Goal: Task Accomplishment & Management: Manage account settings

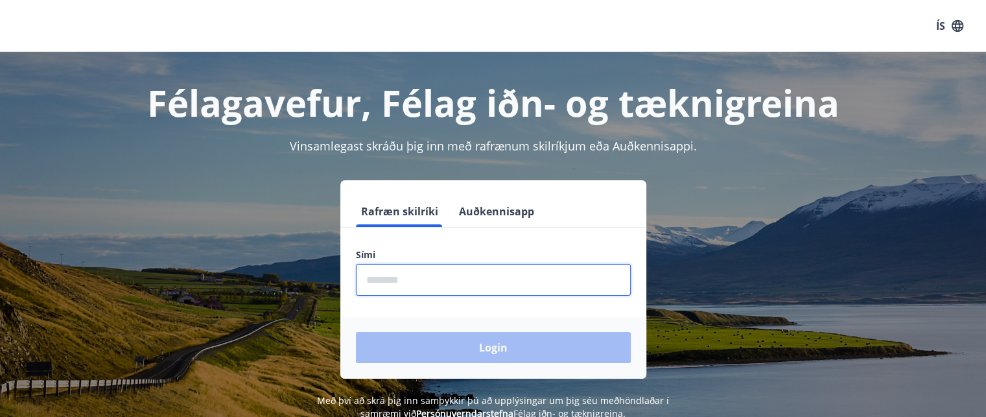
click at [390, 283] on input "phone" at bounding box center [493, 280] width 275 height 32
type input "********"
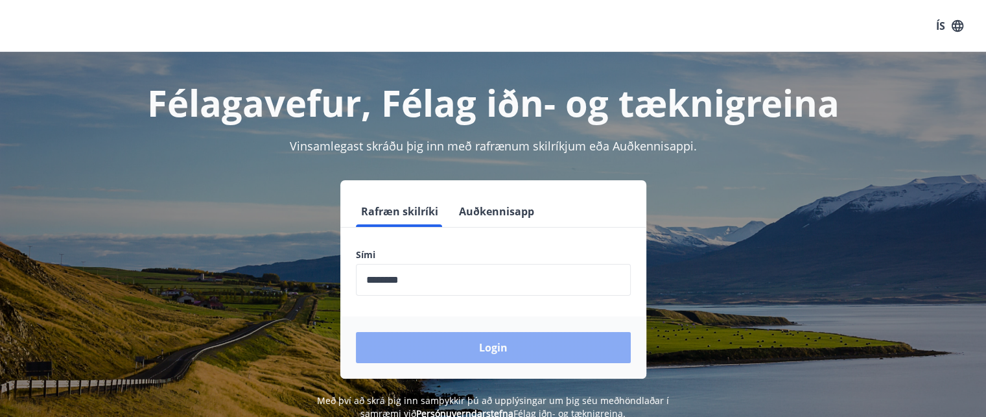
click at [493, 338] on button "Login" at bounding box center [493, 347] width 275 height 31
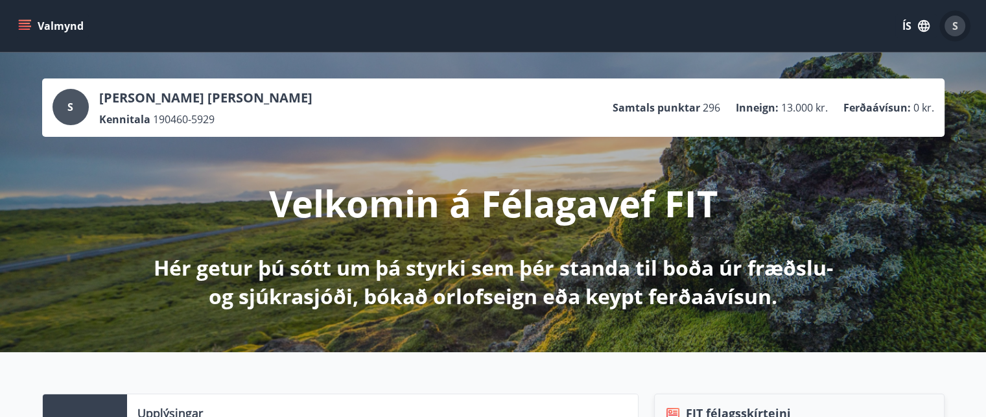
click at [953, 26] on span "S" at bounding box center [955, 26] width 6 height 14
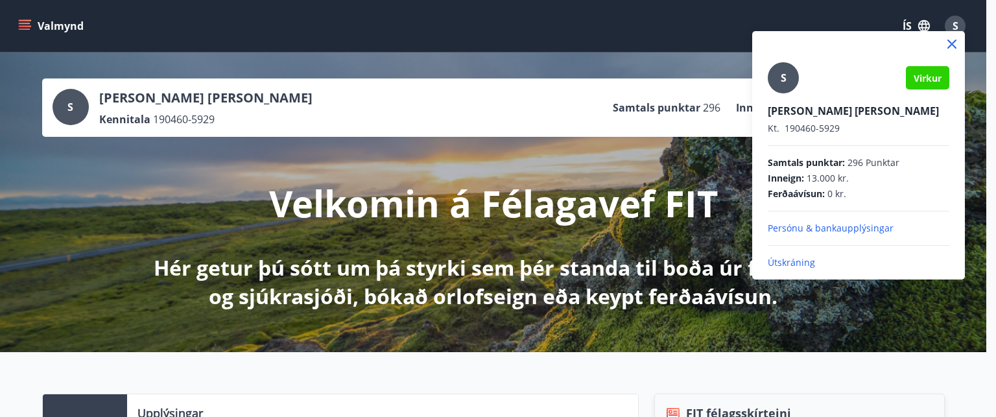
click at [851, 227] on p "Persónu & bankaupplýsingar" at bounding box center [859, 228] width 182 height 13
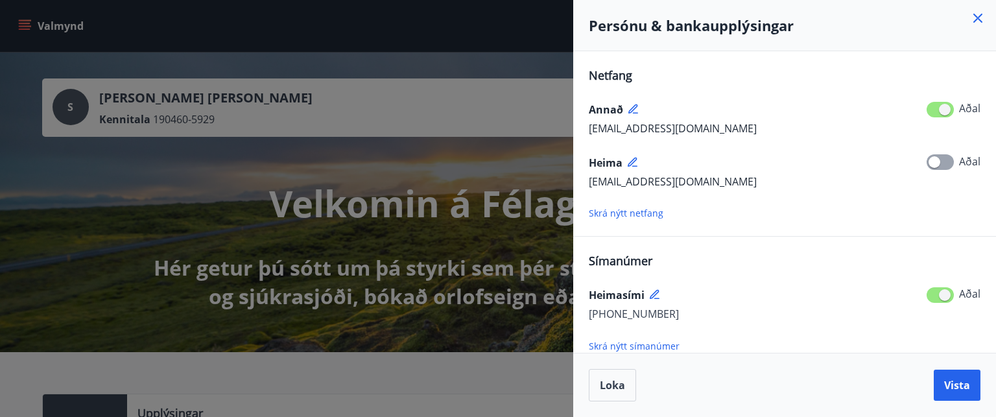
click at [632, 161] on icon at bounding box center [634, 163] width 12 height 12
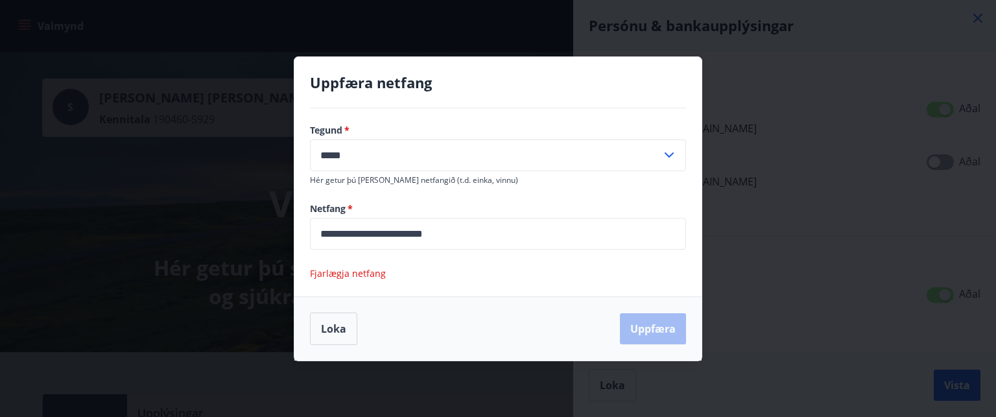
click at [469, 234] on input "**********" at bounding box center [498, 234] width 376 height 32
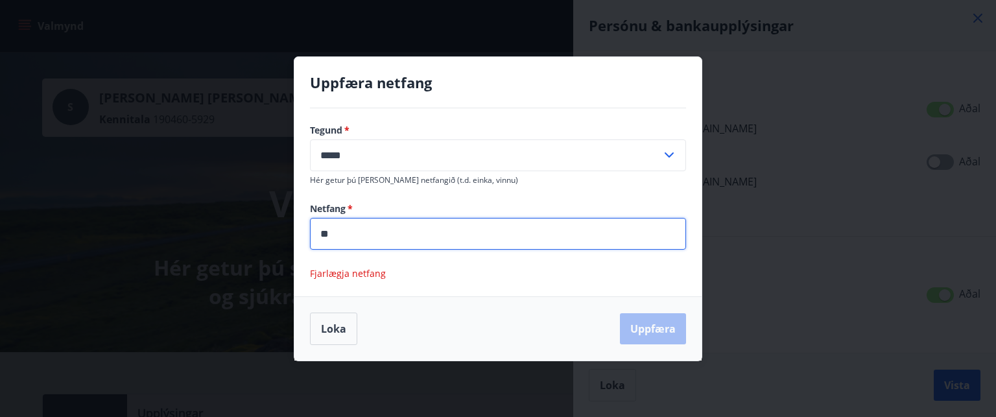
type input "*"
type input "**********"
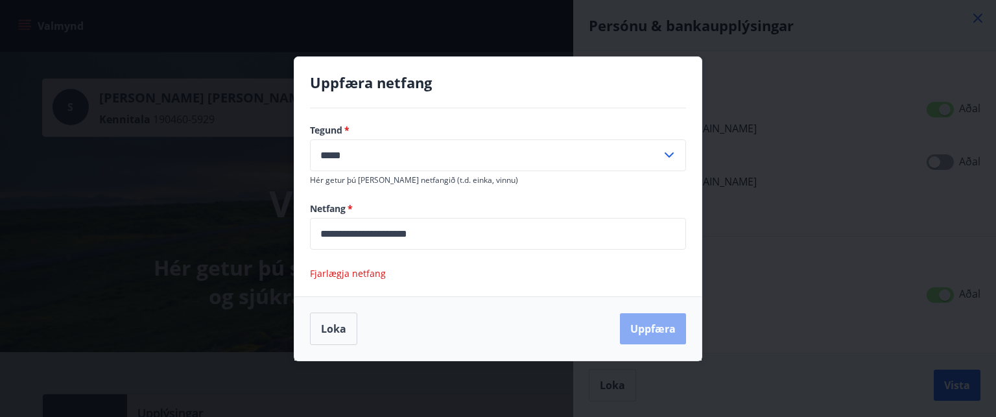
click at [652, 331] on button "Uppfæra" at bounding box center [653, 328] width 66 height 31
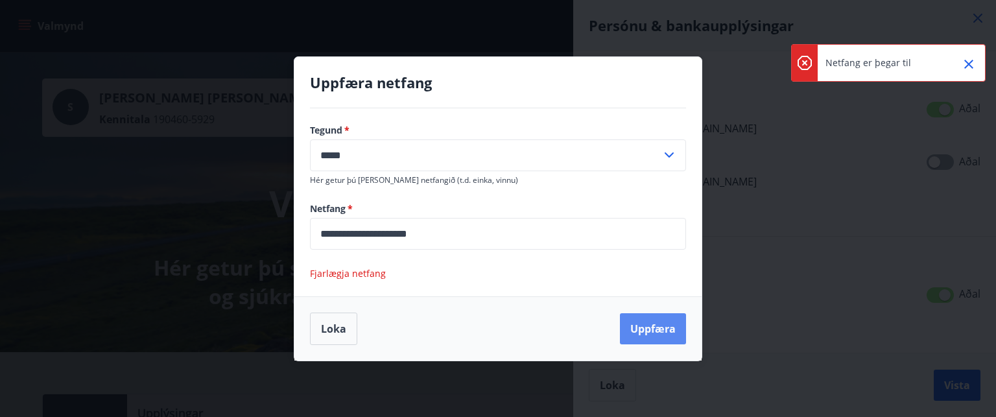
click at [659, 329] on button "Uppfæra" at bounding box center [653, 328] width 66 height 31
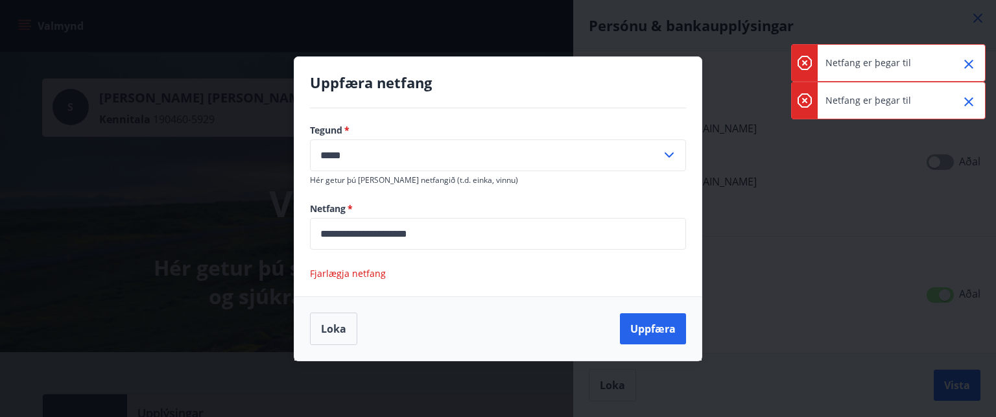
click at [967, 102] on icon "Close" at bounding box center [968, 101] width 9 height 9
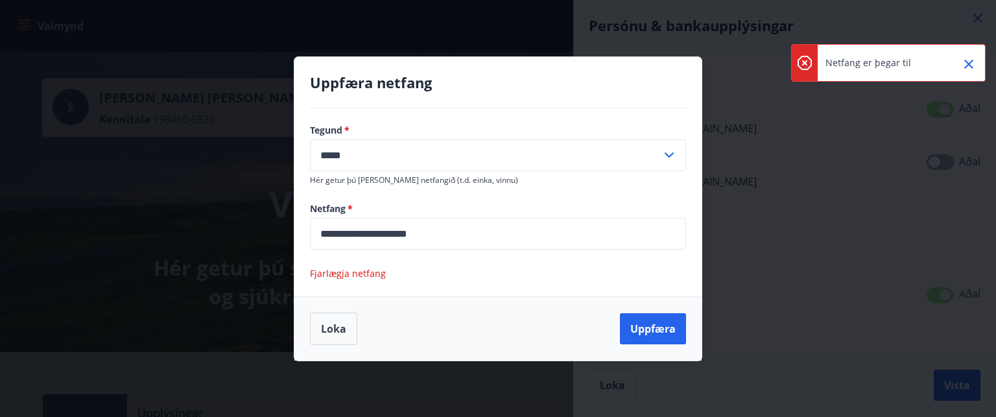
click at [975, 59] on icon "Close" at bounding box center [969, 64] width 16 height 16
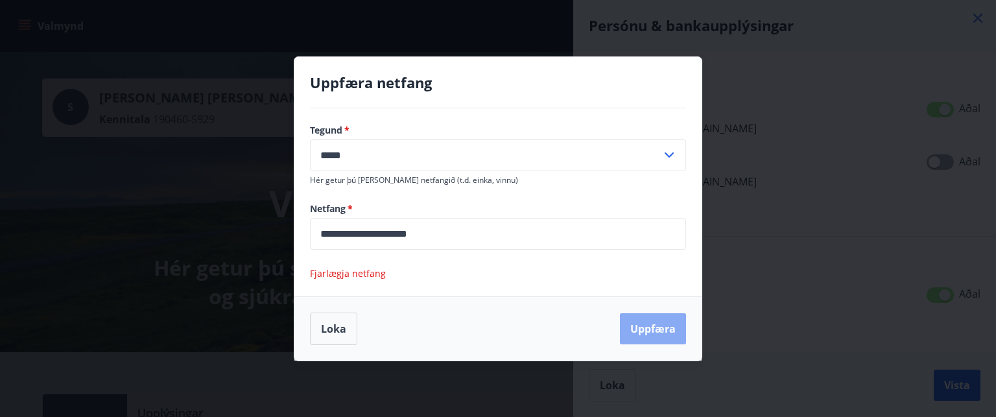
click at [656, 326] on button "Uppfæra" at bounding box center [653, 328] width 66 height 31
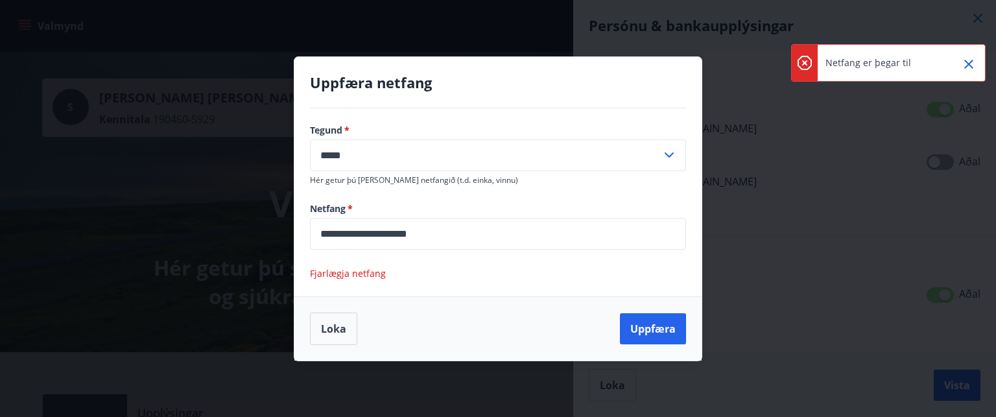
click at [967, 64] on icon "Close" at bounding box center [968, 64] width 9 height 9
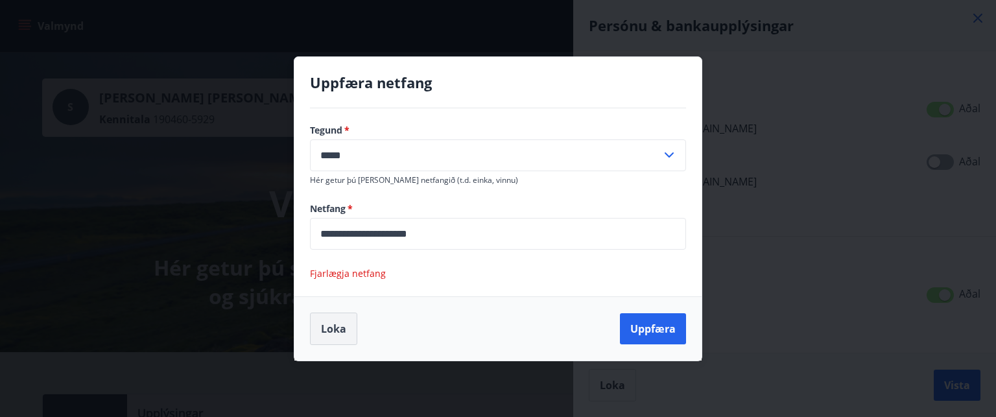
click at [331, 328] on button "Loka" at bounding box center [333, 328] width 47 height 32
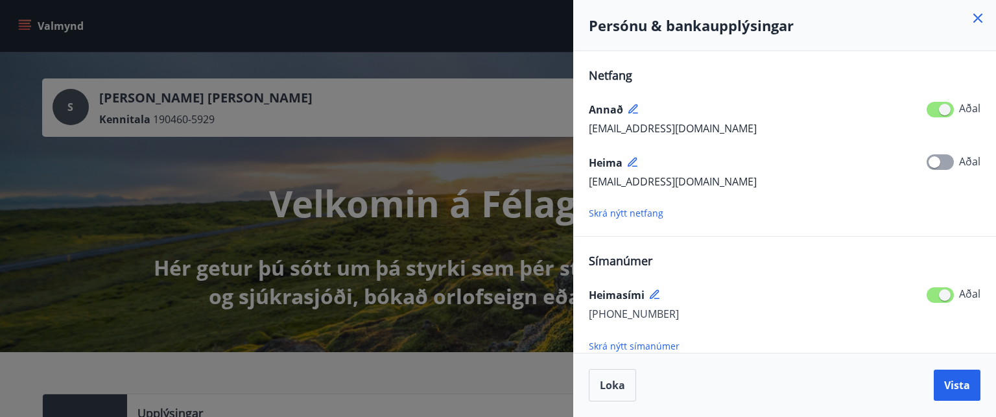
click at [633, 158] on icon at bounding box center [632, 161] width 9 height 9
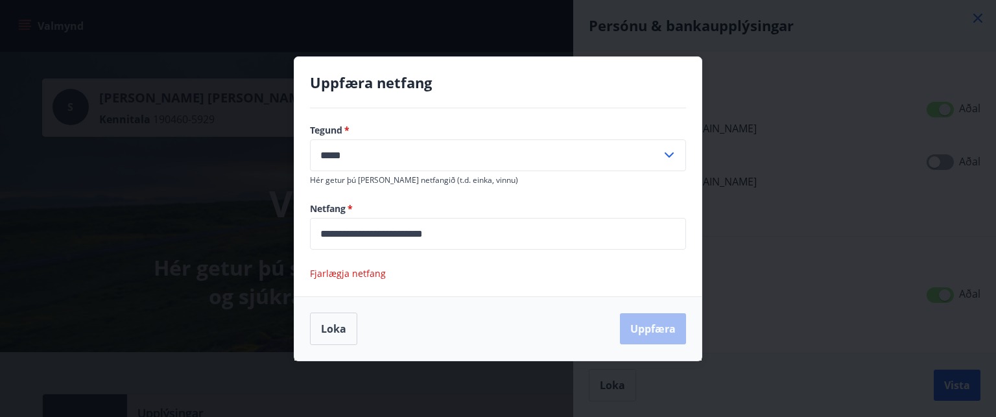
click at [473, 233] on input "**********" at bounding box center [498, 234] width 376 height 32
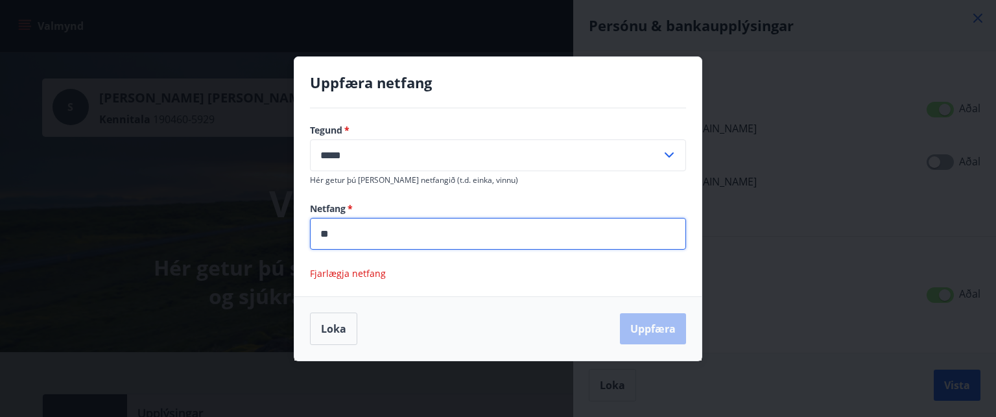
type input "*"
drag, startPoint x: 337, startPoint y: 324, endPoint x: 351, endPoint y: 324, distance: 13.6
click at [337, 323] on button "Loka" at bounding box center [333, 328] width 47 height 32
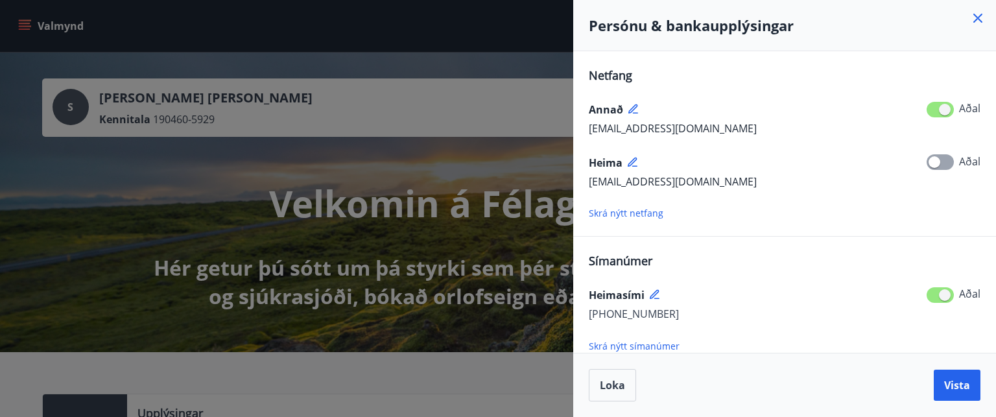
click at [631, 111] on icon at bounding box center [632, 108] width 9 height 9
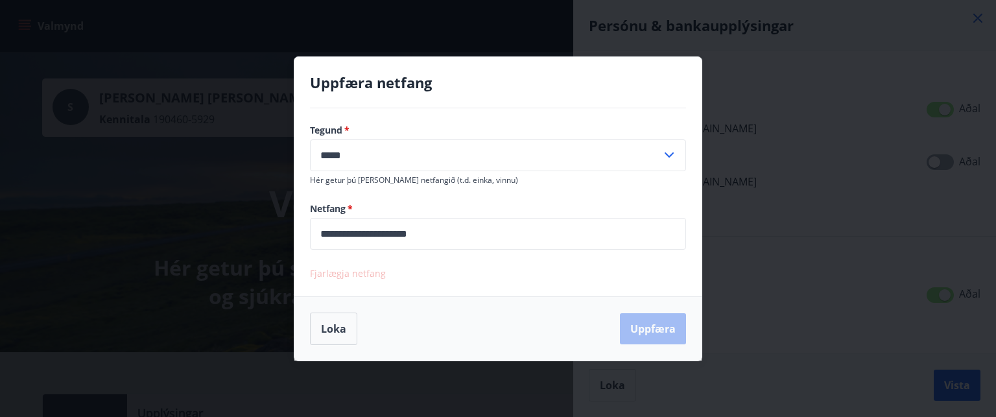
click at [360, 274] on span "Fjarlægja netfang" at bounding box center [348, 273] width 76 height 12
click at [451, 232] on input "**********" at bounding box center [498, 234] width 376 height 32
click at [342, 271] on span "Fjarlægja netfang" at bounding box center [348, 273] width 76 height 12
click at [332, 325] on button "Loka" at bounding box center [333, 328] width 47 height 32
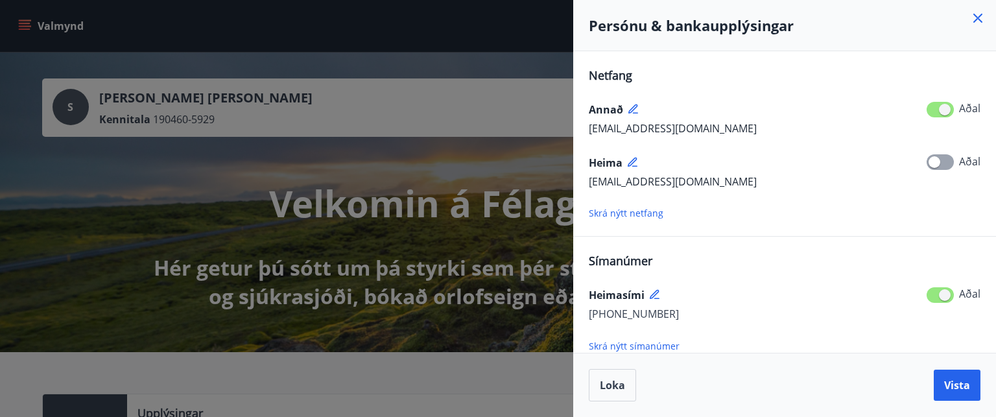
click at [975, 161] on div "Aðal" at bounding box center [957, 162] width 47 height 17
click at [952, 106] on span at bounding box center [939, 110] width 27 height 16
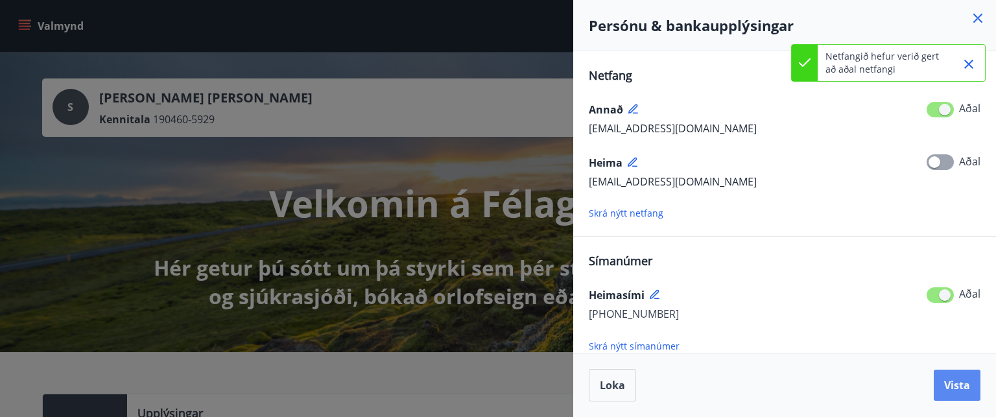
click at [965, 381] on span "Vista" at bounding box center [957, 385] width 26 height 14
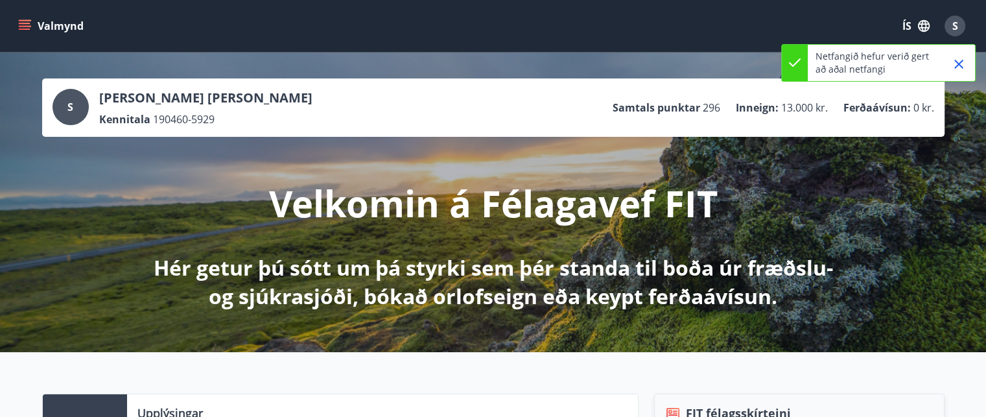
click at [952, 23] on span "S" at bounding box center [955, 26] width 6 height 14
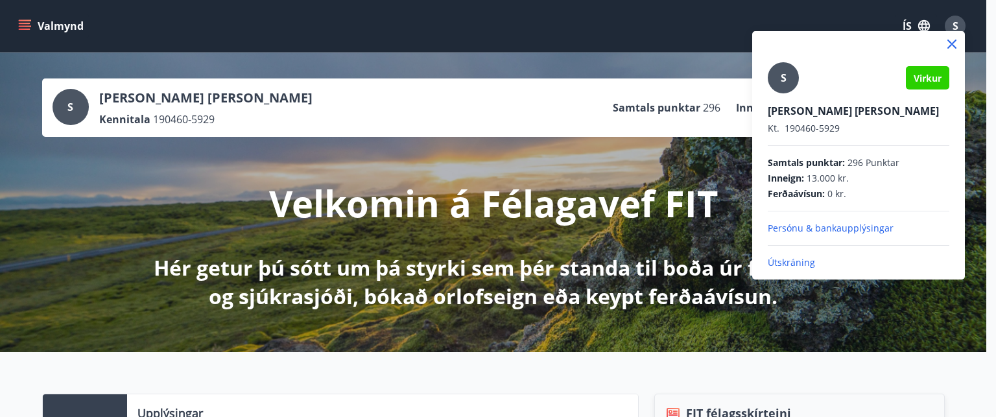
click at [865, 226] on p "Persónu & bankaupplýsingar" at bounding box center [859, 228] width 182 height 13
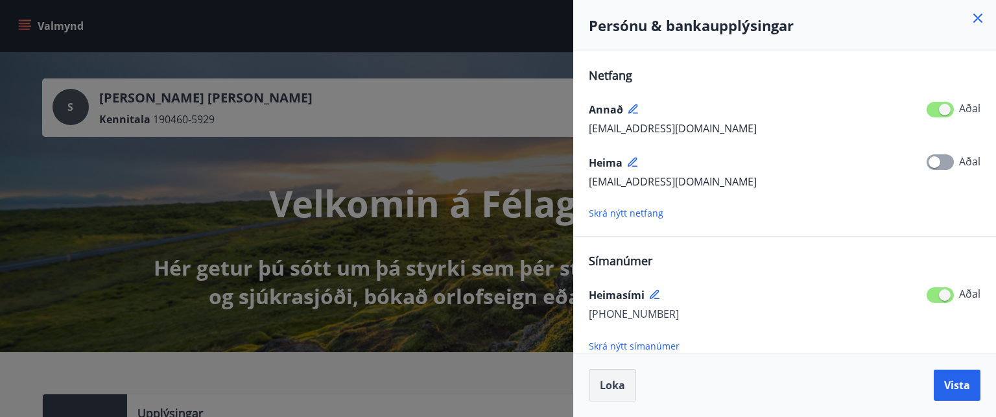
click at [612, 383] on span "Loka" at bounding box center [612, 385] width 25 height 14
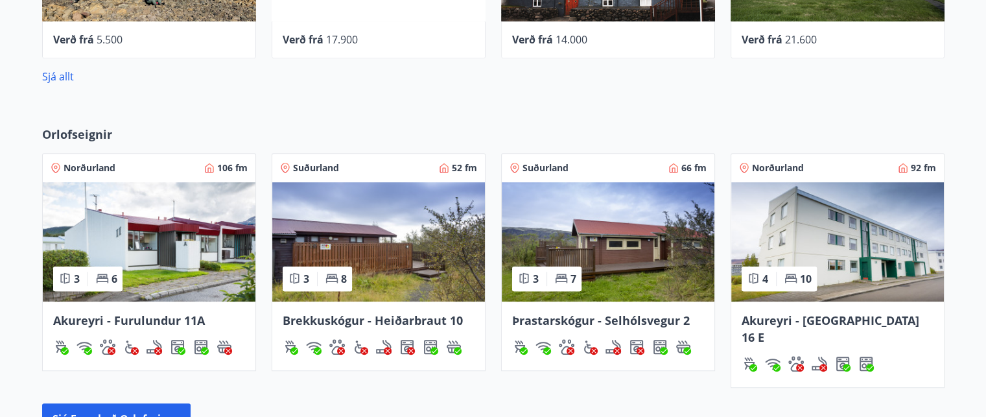
scroll to position [713, 0]
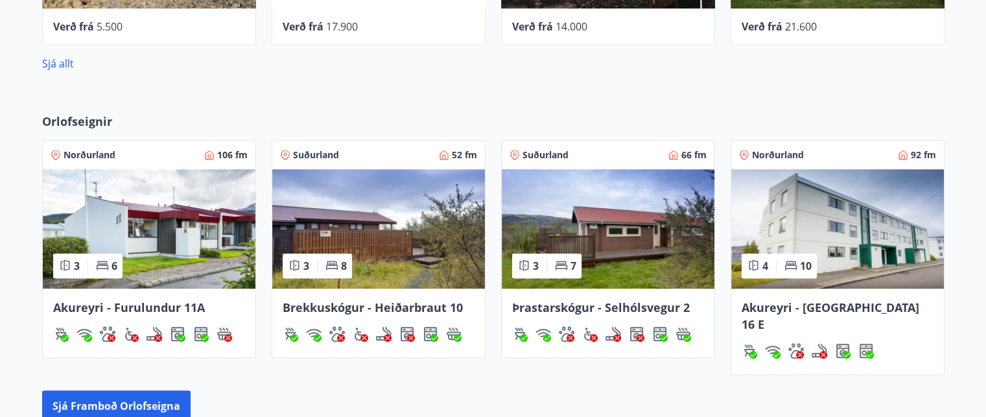
click at [602, 235] on img at bounding box center [608, 228] width 213 height 119
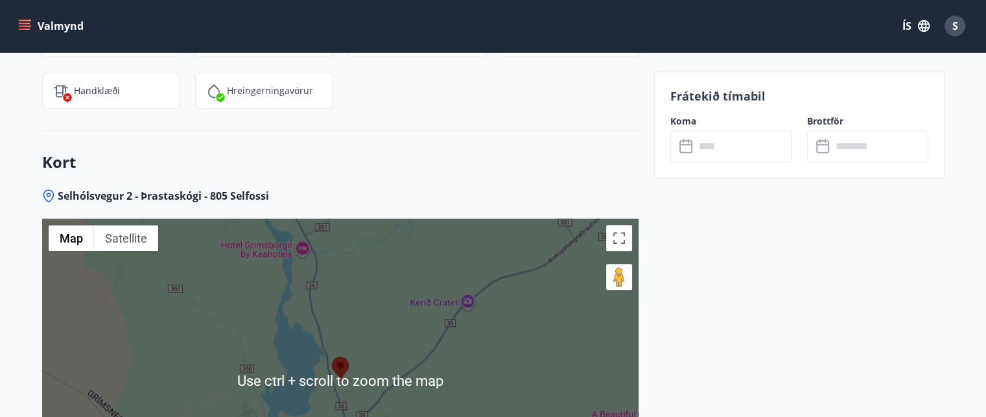
scroll to position [1686, 0]
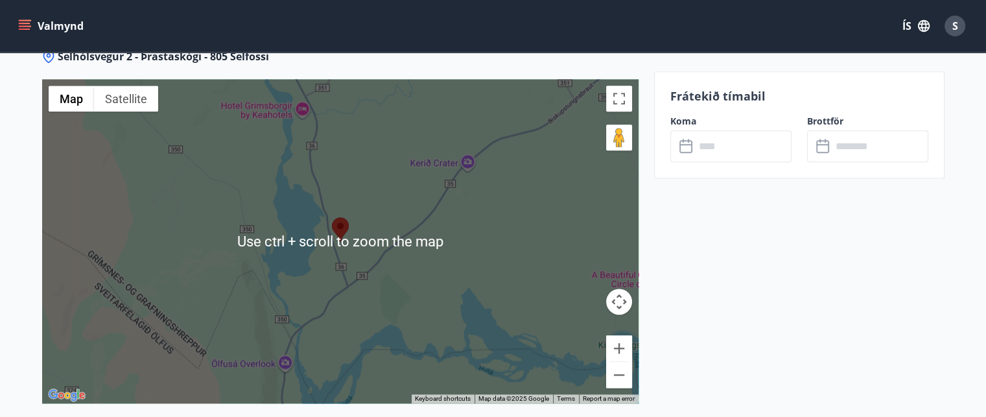
click at [346, 268] on div at bounding box center [340, 241] width 596 height 324
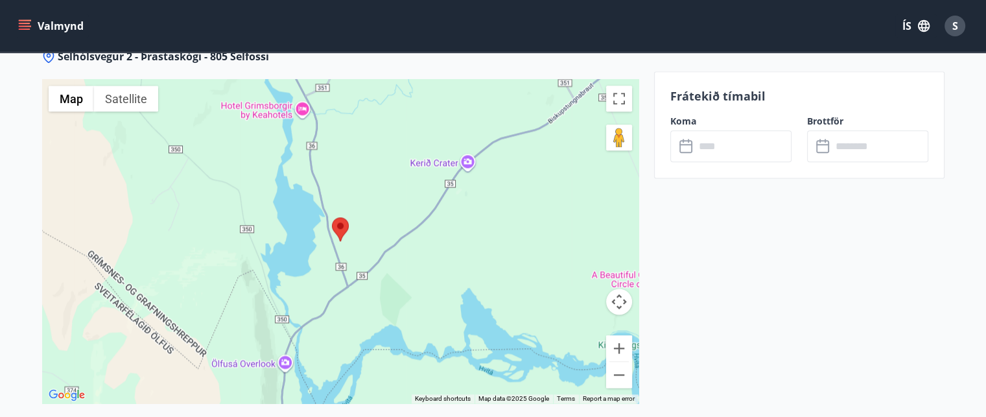
click at [332, 217] on area at bounding box center [332, 217] width 0 height 0
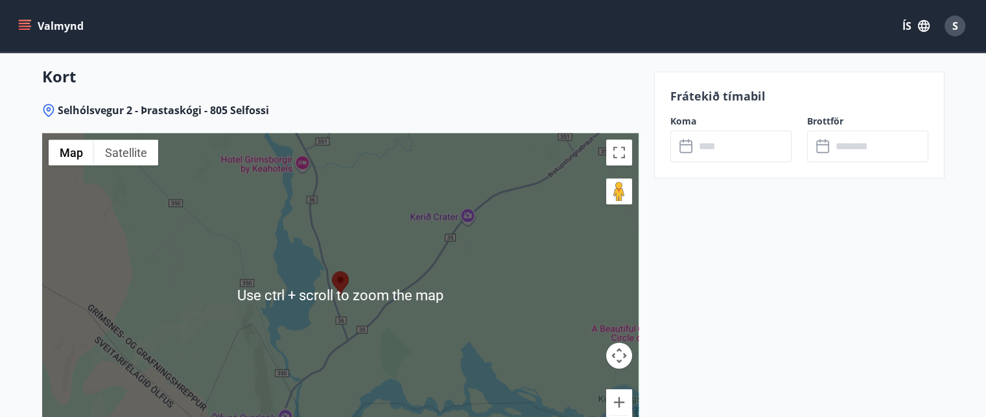
scroll to position [1621, 0]
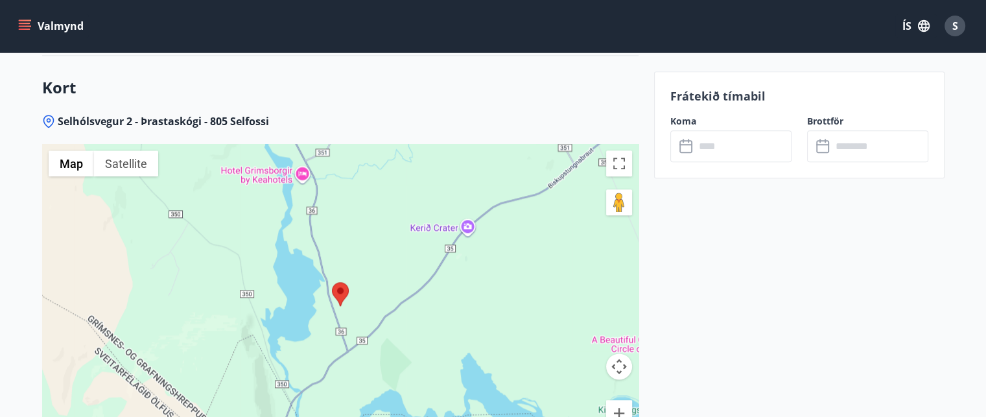
click at [348, 295] on div at bounding box center [340, 306] width 596 height 324
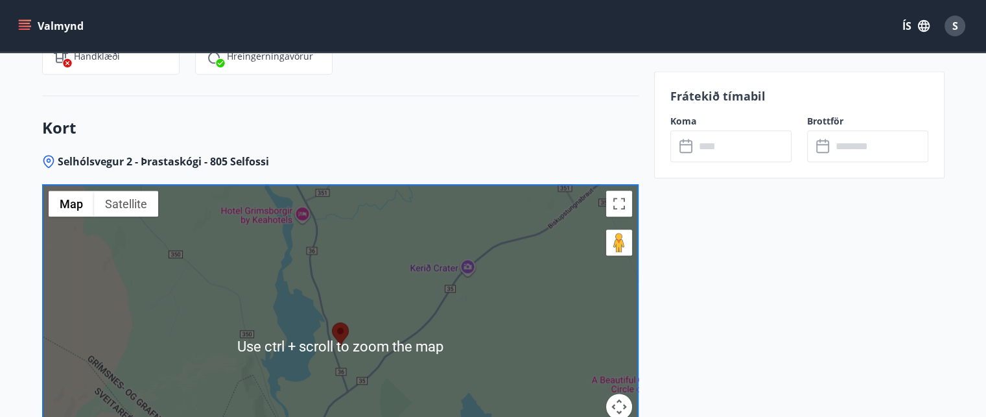
scroll to position [1572, 0]
